Goal: Check status: Check status

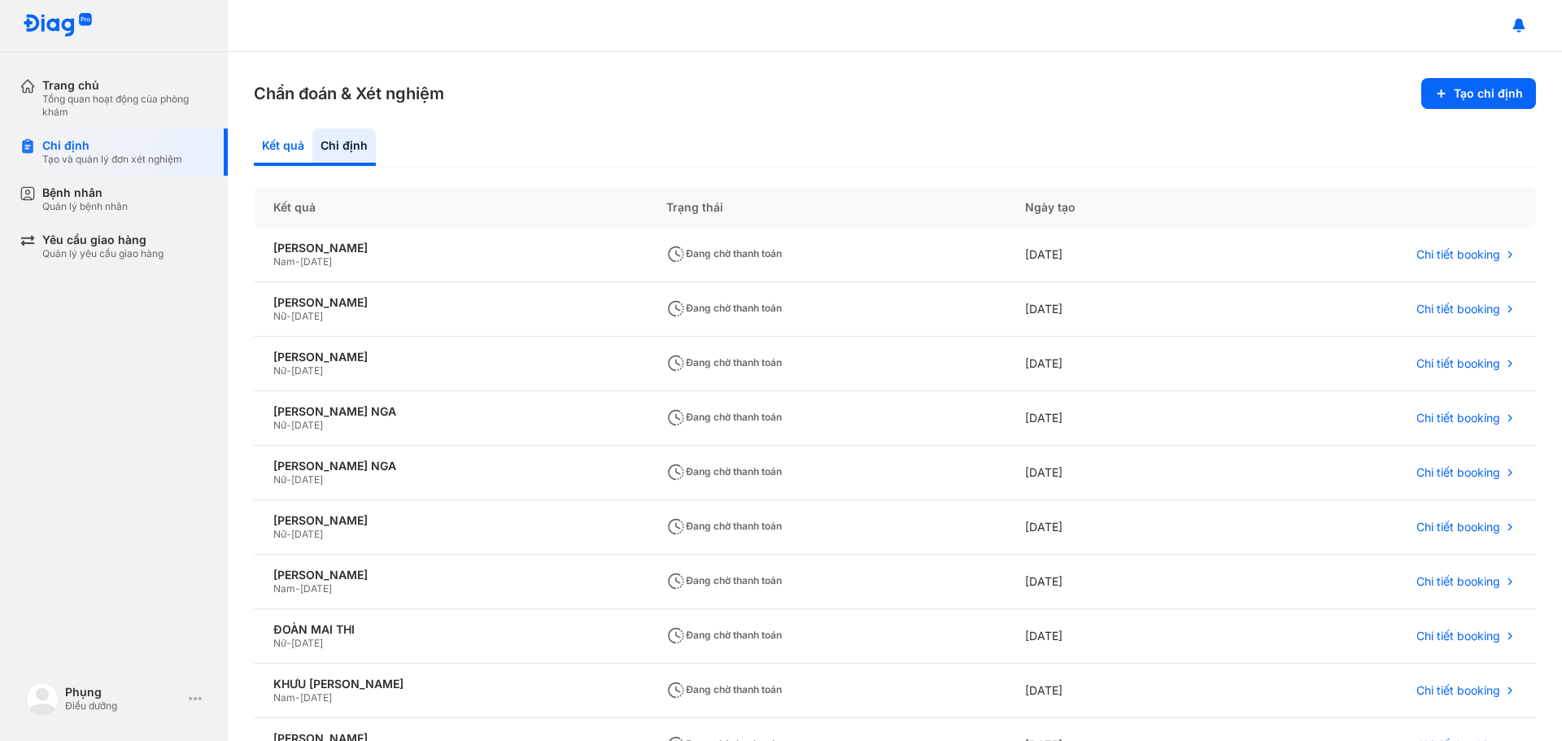
click at [312, 140] on div "Kết quả" at bounding box center [343, 147] width 63 height 37
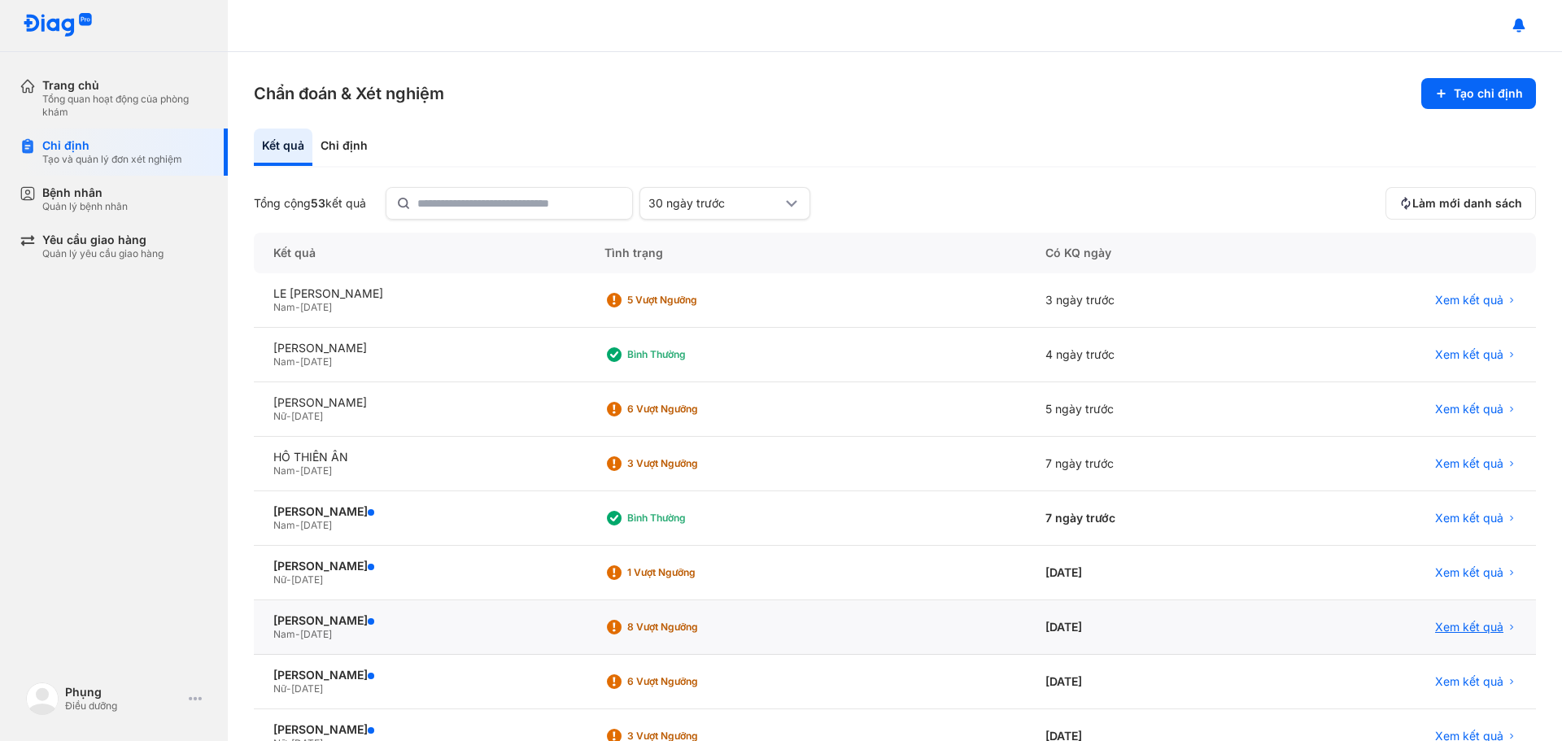
click at [1450, 632] on span "Xem kết quả" at bounding box center [1469, 627] width 68 height 15
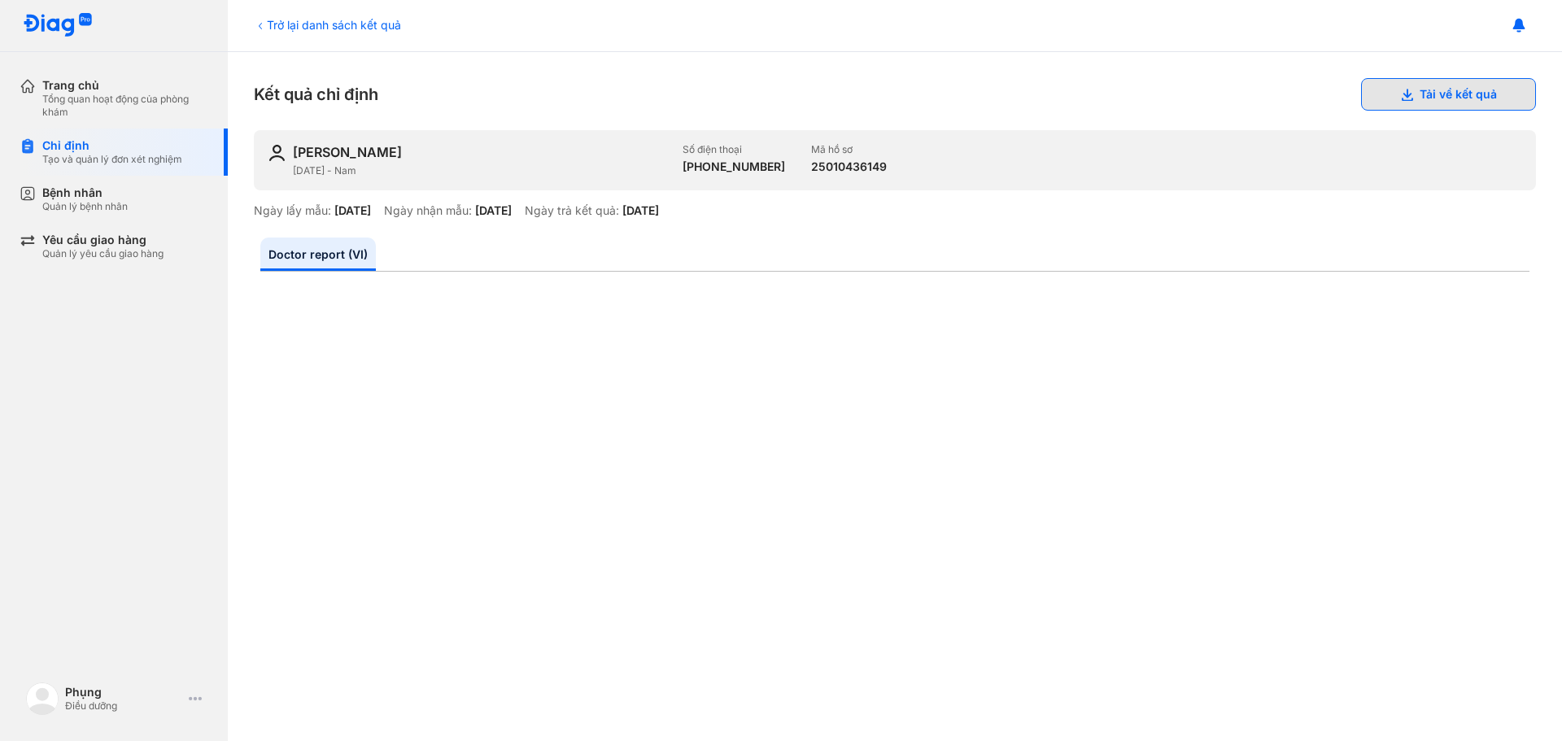
click at [1492, 107] on button "Tải về kết quả" at bounding box center [1448, 94] width 175 height 33
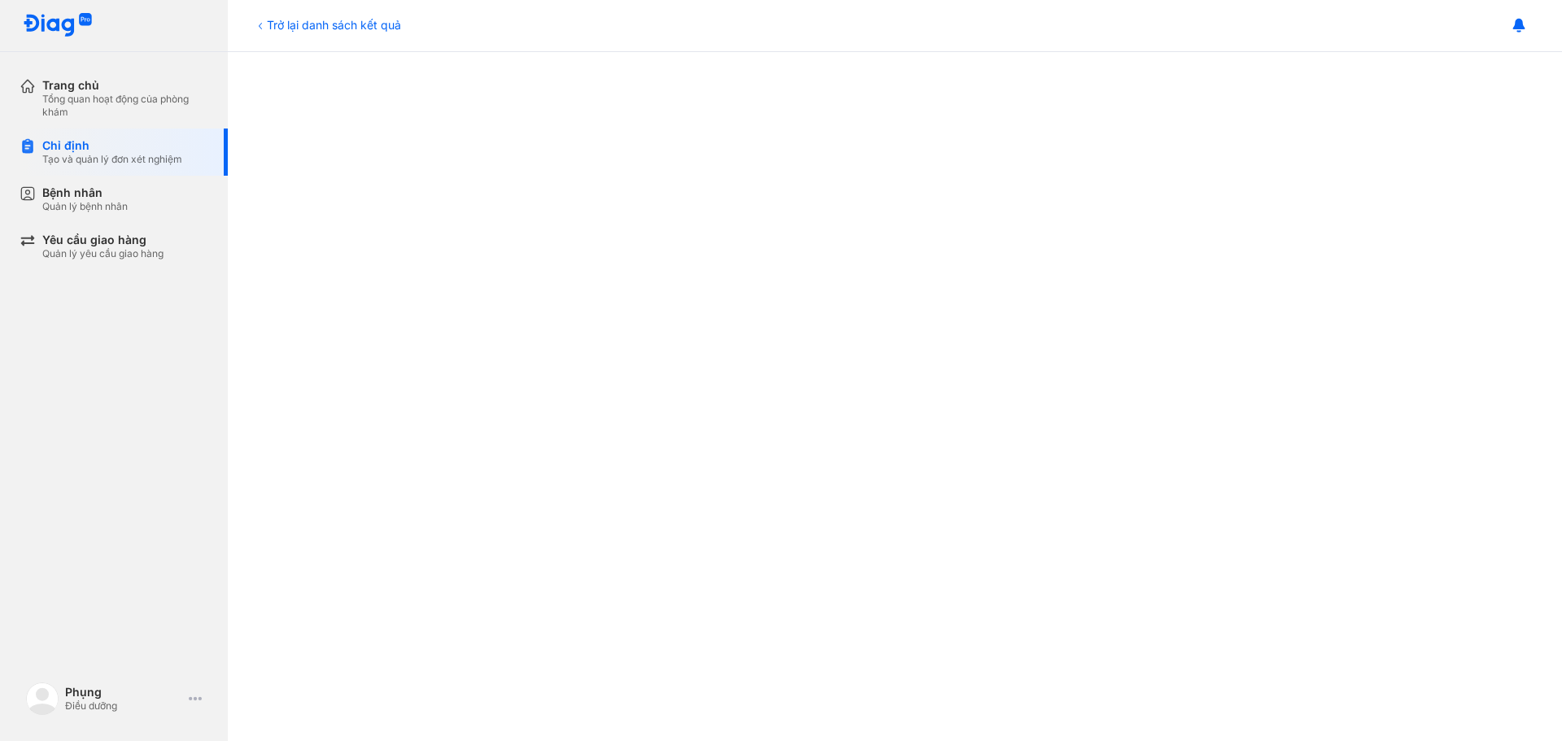
scroll to position [385, 0]
click at [96, 146] on div "Chỉ định" at bounding box center [112, 145] width 140 height 15
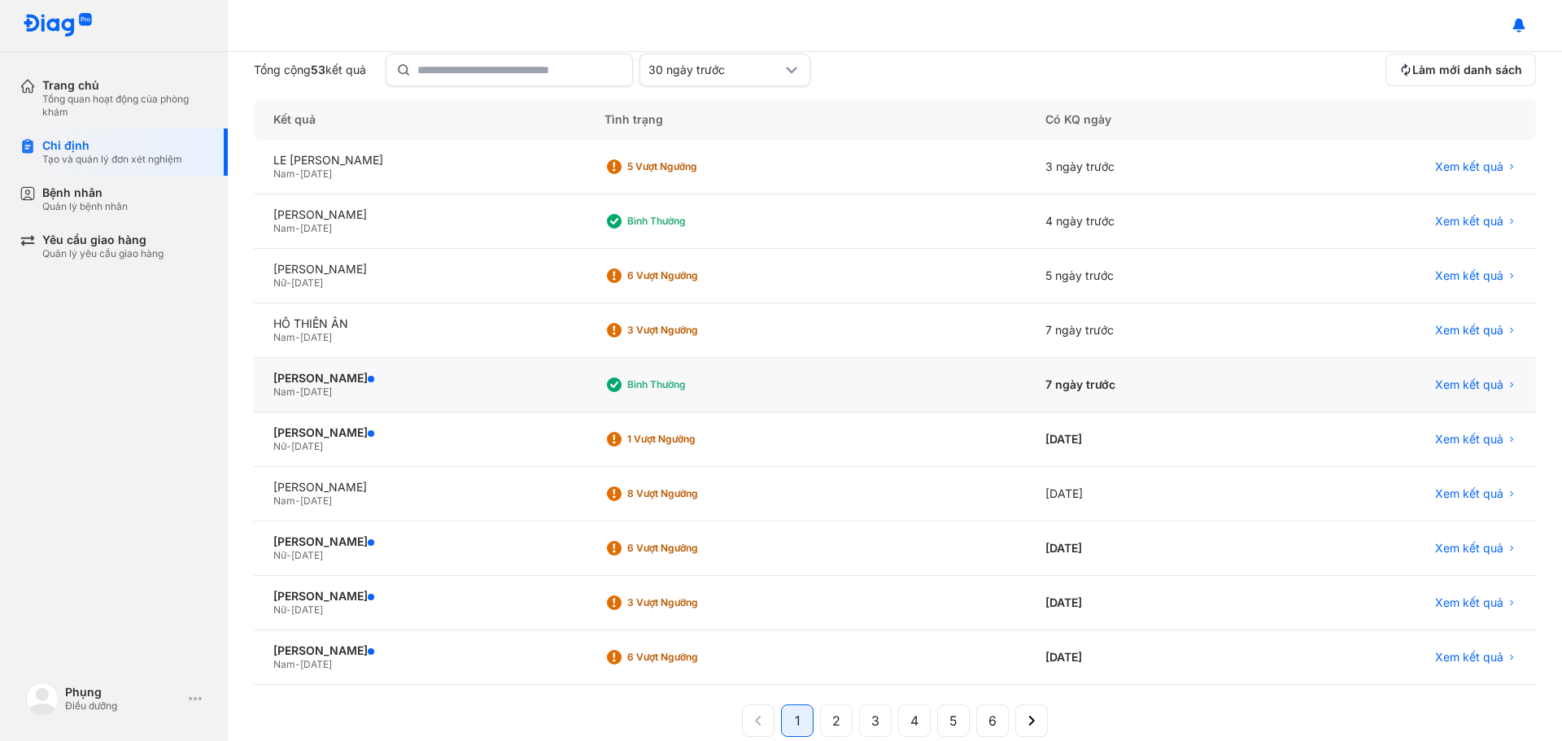
scroll to position [162, 0]
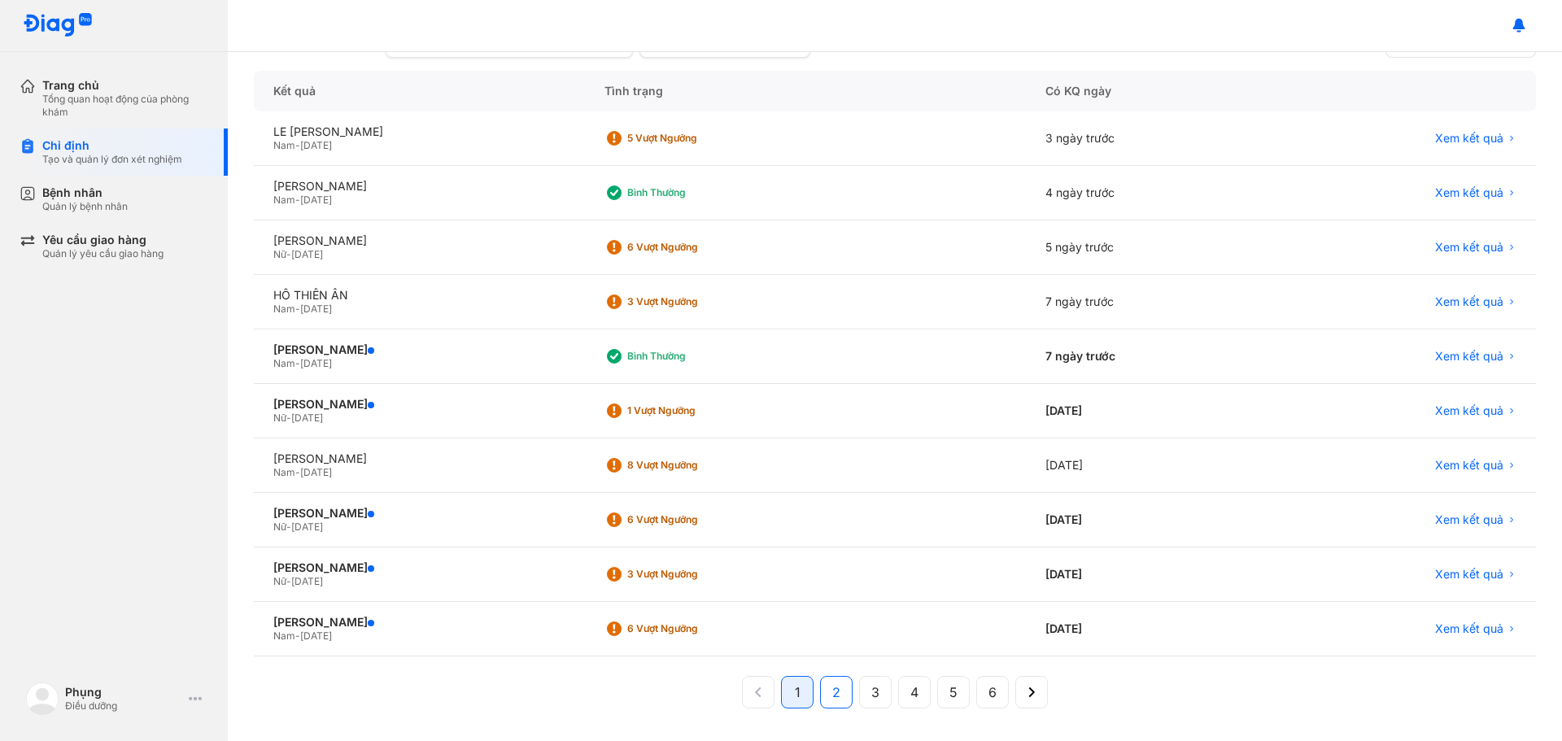
click at [832, 684] on span "2" at bounding box center [836, 693] width 8 height 20
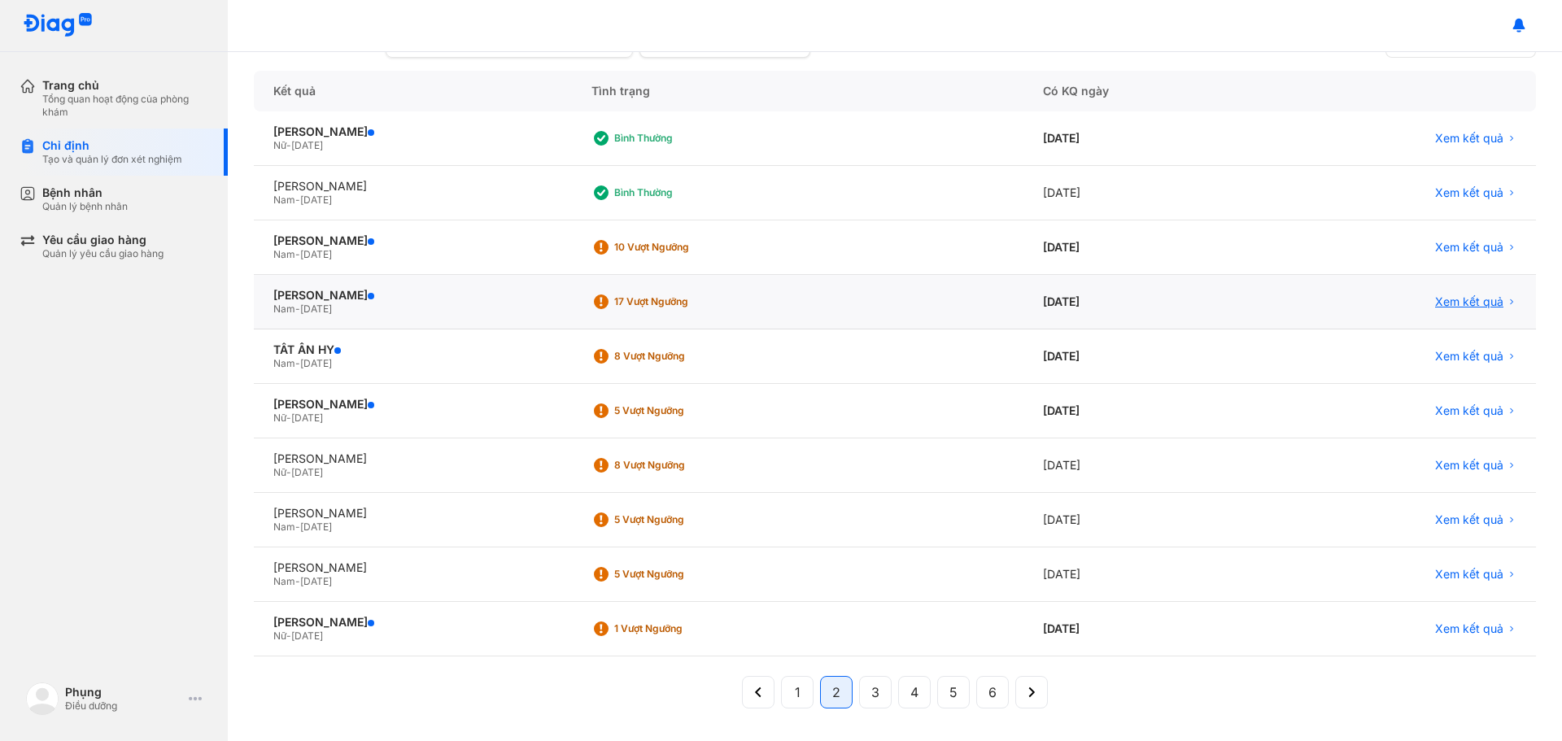
click at [1453, 299] on span "Xem kết quả" at bounding box center [1469, 302] width 68 height 15
